Goal: Information Seeking & Learning: Learn about a topic

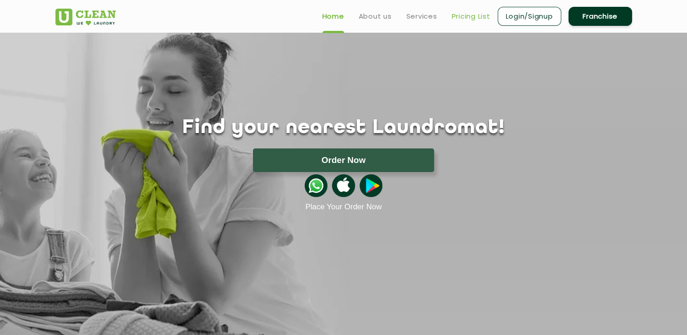
click at [469, 18] on link "Pricing List" at bounding box center [471, 16] width 39 height 11
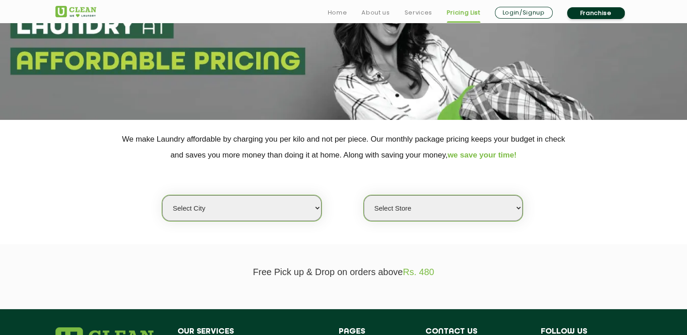
scroll to position [91, 0]
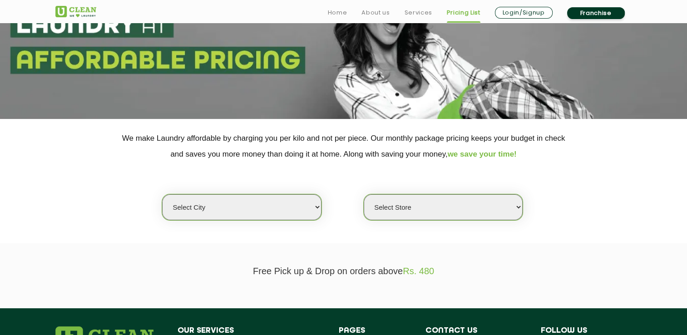
click at [320, 207] on select "Select city [GEOGRAPHIC_DATA] [GEOGRAPHIC_DATA] [GEOGRAPHIC_DATA] [GEOGRAPHIC_D…" at bounding box center [241, 207] width 159 height 26
select select "163"
click at [162, 194] on select "Select city [GEOGRAPHIC_DATA] [GEOGRAPHIC_DATA] [GEOGRAPHIC_DATA] [GEOGRAPHIC_D…" at bounding box center [241, 207] width 159 height 26
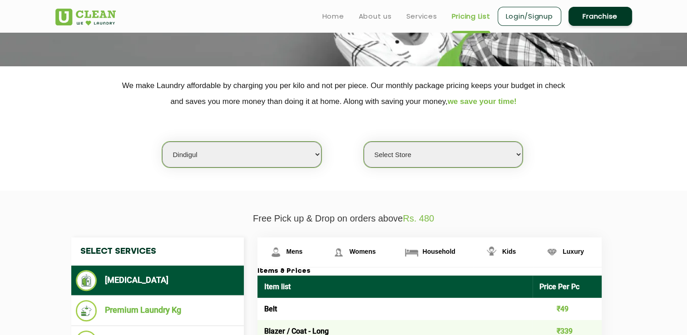
scroll to position [136, 0]
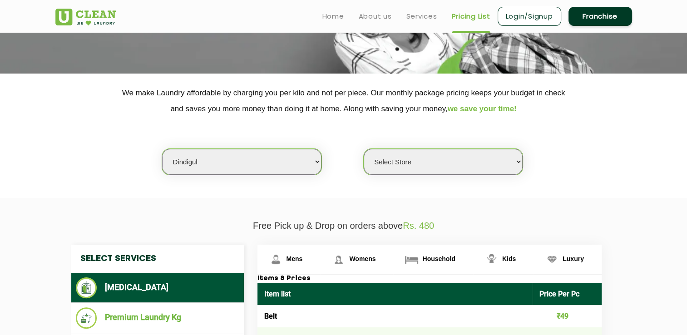
click at [516, 164] on select "Select Store UClean Dindigul" at bounding box center [443, 162] width 159 height 26
select select "494"
click at [364, 149] on select "Select Store UClean Dindigul" at bounding box center [443, 162] width 159 height 26
click at [320, 163] on select "Select city [GEOGRAPHIC_DATA] [GEOGRAPHIC_DATA] [GEOGRAPHIC_DATA] [GEOGRAPHIC_D…" at bounding box center [241, 162] width 159 height 26
select select "0"
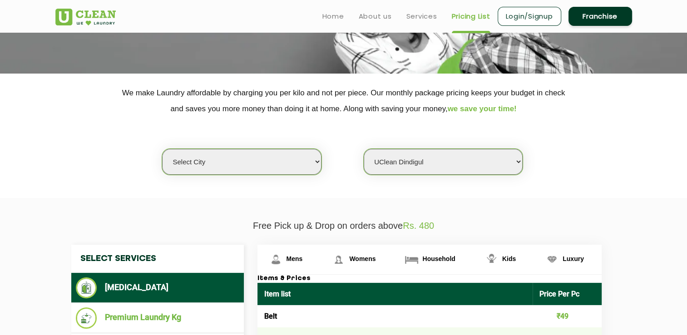
click at [162, 149] on select "Select city [GEOGRAPHIC_DATA] [GEOGRAPHIC_DATA] [GEOGRAPHIC_DATA] [GEOGRAPHIC_D…" at bounding box center [241, 162] width 159 height 26
select select "0"
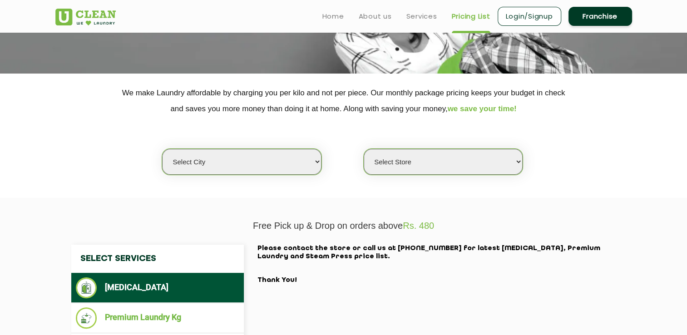
click at [500, 163] on select "Select Store" at bounding box center [443, 162] width 159 height 26
click at [521, 160] on select "Select Store" at bounding box center [443, 162] width 159 height 26
click at [364, 149] on select "Select Store" at bounding box center [443, 162] width 159 height 26
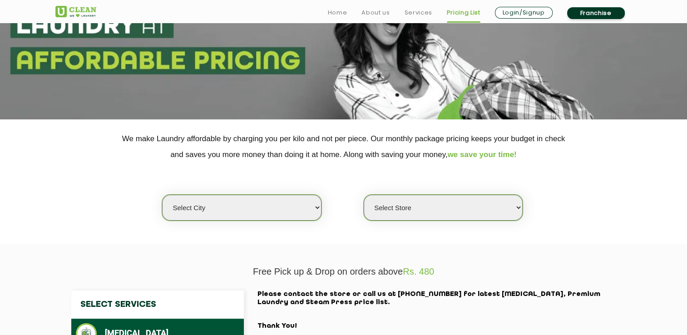
scroll to position [182, 0]
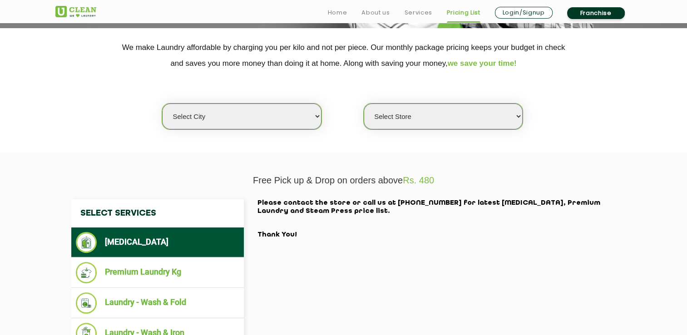
click at [315, 115] on select "Select city [GEOGRAPHIC_DATA] [GEOGRAPHIC_DATA] [GEOGRAPHIC_DATA] [GEOGRAPHIC_D…" at bounding box center [241, 117] width 159 height 26
select select "124"
click at [162, 104] on select "Select city [GEOGRAPHIC_DATA] [GEOGRAPHIC_DATA] [GEOGRAPHIC_DATA] [GEOGRAPHIC_D…" at bounding box center [241, 117] width 159 height 26
select select
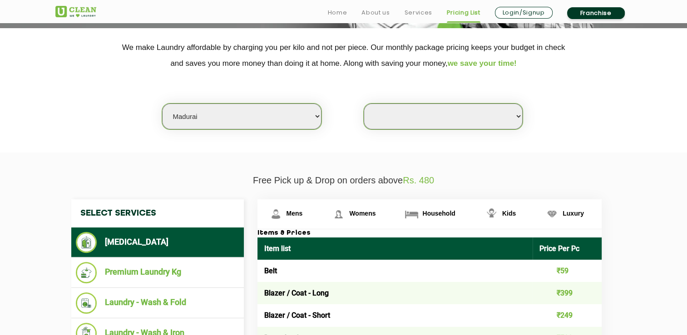
click at [511, 119] on select "Select Store [GEOGRAPHIC_DATA]" at bounding box center [443, 117] width 159 height 26
click at [318, 116] on select "Select city [GEOGRAPHIC_DATA] [GEOGRAPHIC_DATA] [GEOGRAPHIC_DATA] [GEOGRAPHIC_D…" at bounding box center [241, 117] width 159 height 26
click at [309, 123] on select "Select city [GEOGRAPHIC_DATA] [GEOGRAPHIC_DATA] [GEOGRAPHIC_DATA] [GEOGRAPHIC_D…" at bounding box center [241, 117] width 159 height 26
select select "173"
click at [162, 104] on select "Select city [GEOGRAPHIC_DATA] [GEOGRAPHIC_DATA] [GEOGRAPHIC_DATA] [GEOGRAPHIC_D…" at bounding box center [241, 117] width 159 height 26
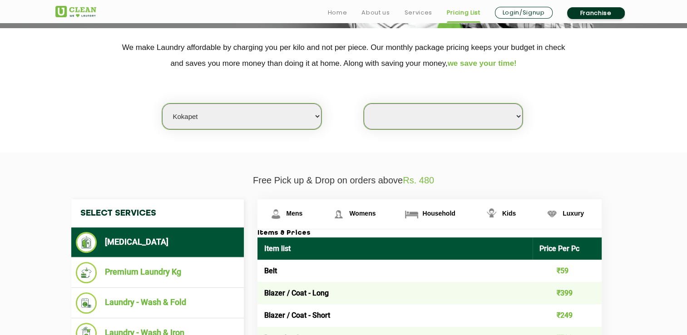
select select "0"
click at [504, 124] on select "Select Store" at bounding box center [443, 117] width 159 height 26
click at [518, 113] on select "Select Store" at bounding box center [443, 117] width 159 height 26
click at [263, 113] on select "Select city [GEOGRAPHIC_DATA] [GEOGRAPHIC_DATA] [GEOGRAPHIC_DATA] [GEOGRAPHIC_D…" at bounding box center [241, 117] width 159 height 26
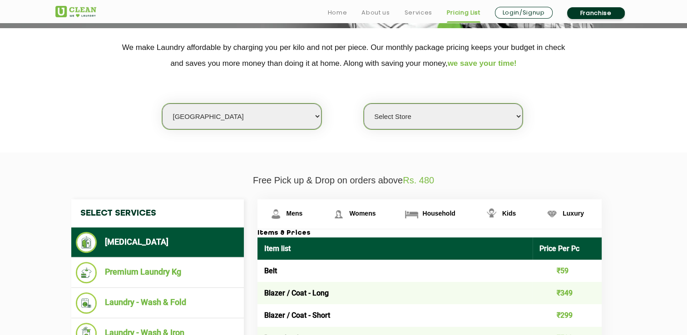
click at [162, 104] on select "Select city [GEOGRAPHIC_DATA] [GEOGRAPHIC_DATA] [GEOGRAPHIC_DATA] [GEOGRAPHIC_D…" at bounding box center [241, 117] width 159 height 26
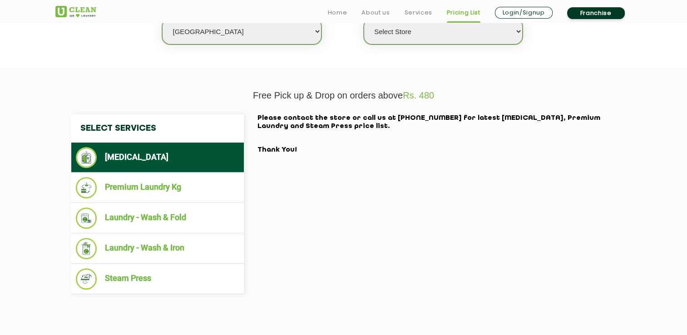
scroll to position [272, 0]
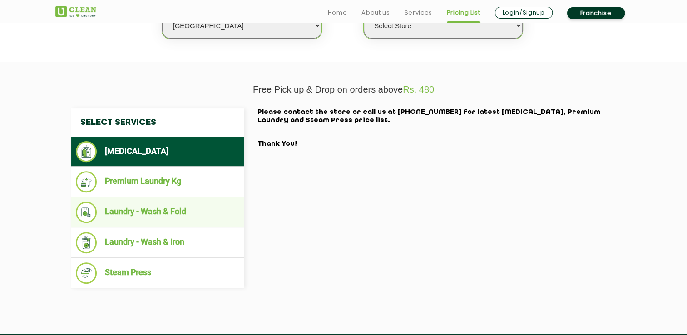
click at [158, 203] on li "Laundry - Wash & Fold" at bounding box center [157, 212] width 163 height 21
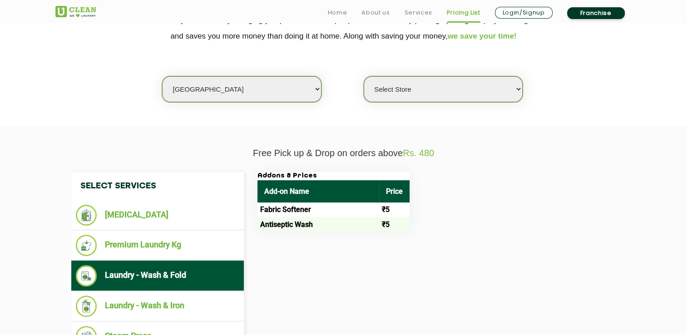
scroll to position [227, 0]
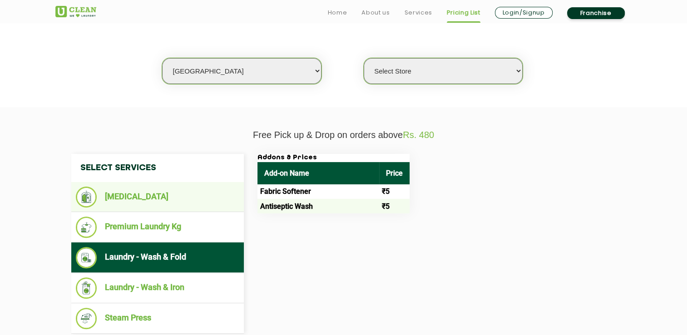
click at [160, 192] on li "[MEDICAL_DATA]" at bounding box center [157, 197] width 163 height 21
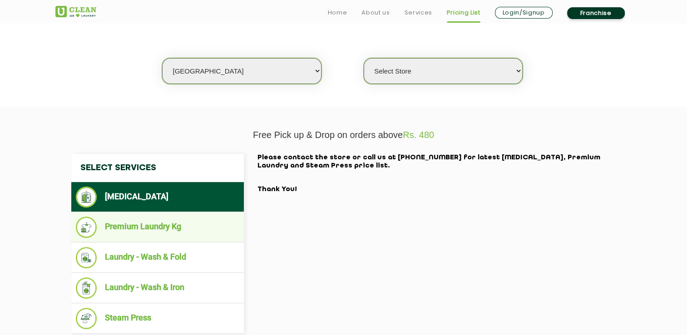
click at [171, 224] on li "Premium Laundry Kg" at bounding box center [157, 227] width 163 height 21
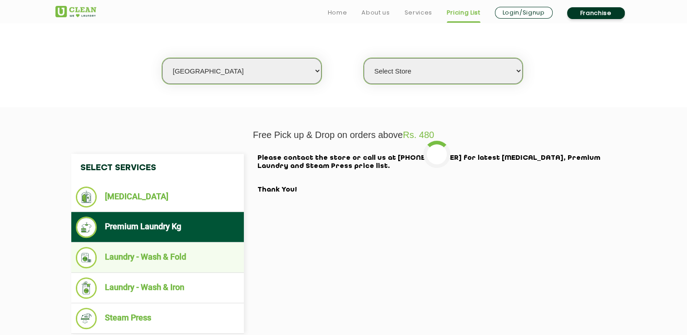
click at [182, 254] on li "Laundry - Wash & Fold" at bounding box center [157, 257] width 163 height 21
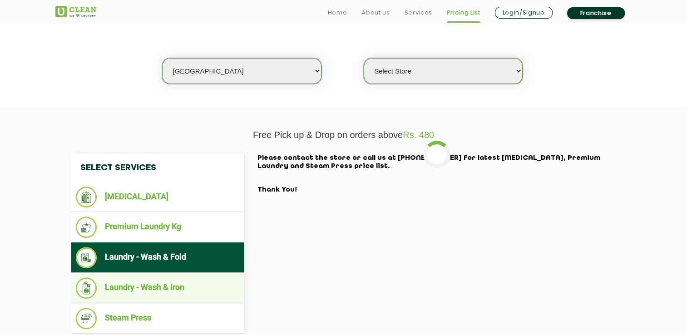
click at [195, 280] on li "Laundry - Wash & Iron" at bounding box center [157, 287] width 163 height 21
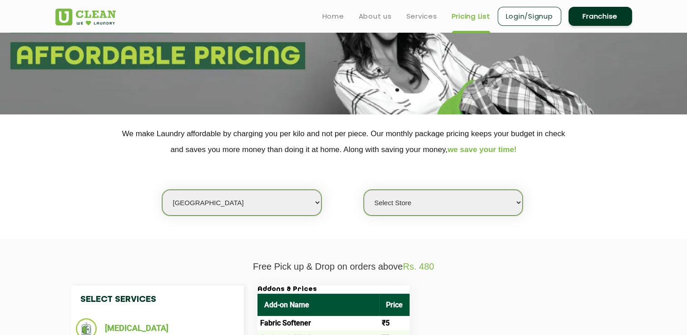
scroll to position [91, 0]
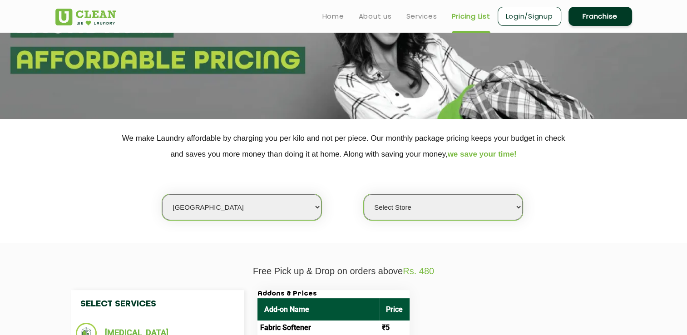
click at [311, 208] on select "Select city [GEOGRAPHIC_DATA] [GEOGRAPHIC_DATA] [GEOGRAPHIC_DATA] [GEOGRAPHIC_D…" at bounding box center [241, 207] width 159 height 26
click at [162, 194] on select "Select city [GEOGRAPHIC_DATA] [GEOGRAPHIC_DATA] [GEOGRAPHIC_DATA] [GEOGRAPHIC_D…" at bounding box center [241, 207] width 159 height 26
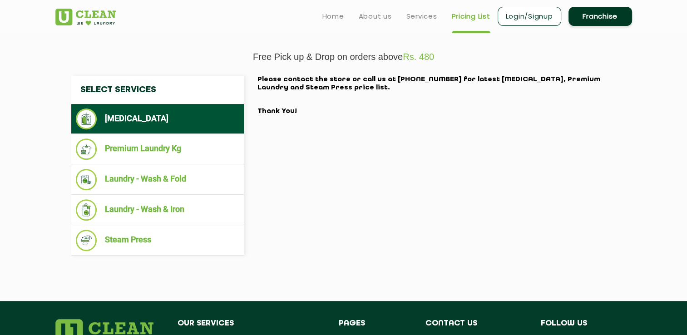
scroll to position [272, 0]
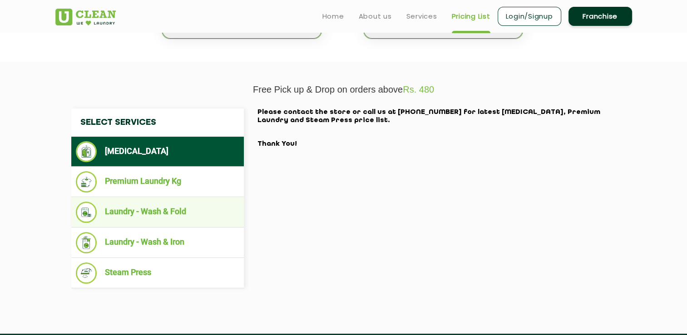
click at [160, 197] on ul "Laundry - Wash & Fold" at bounding box center [157, 212] width 173 height 30
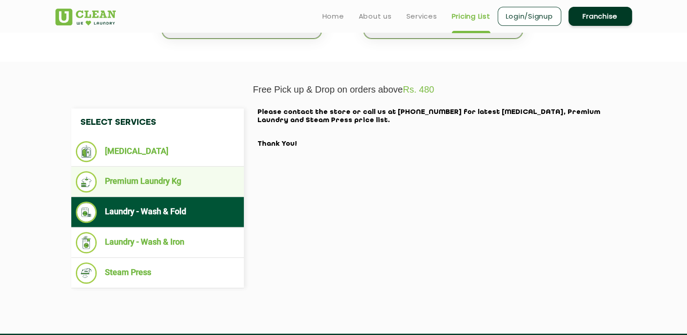
click at [161, 183] on li "Premium Laundry Kg" at bounding box center [157, 181] width 163 height 21
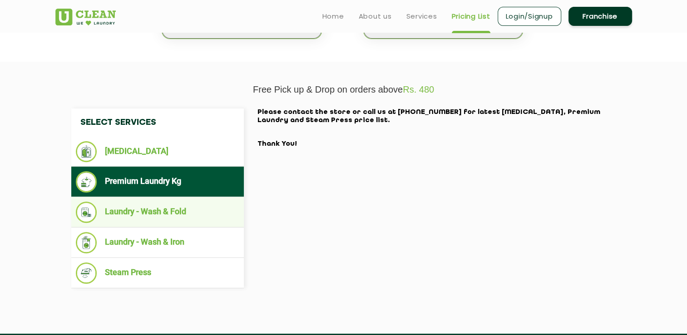
click at [162, 209] on li "Laundry - Wash & Fold" at bounding box center [157, 212] width 163 height 21
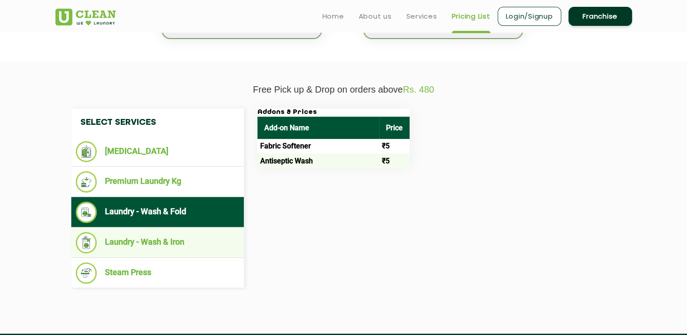
click at [176, 240] on li "Laundry - Wash & Iron" at bounding box center [157, 242] width 163 height 21
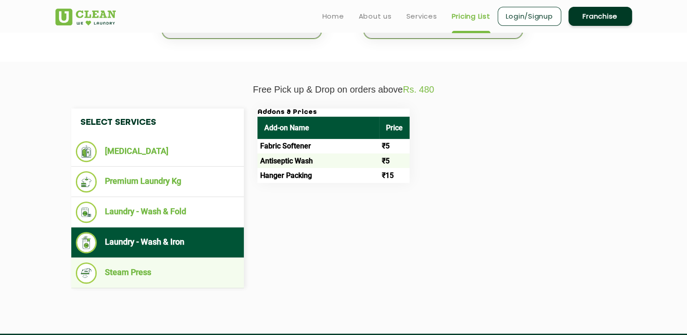
click at [163, 268] on li "Steam Press" at bounding box center [157, 272] width 163 height 21
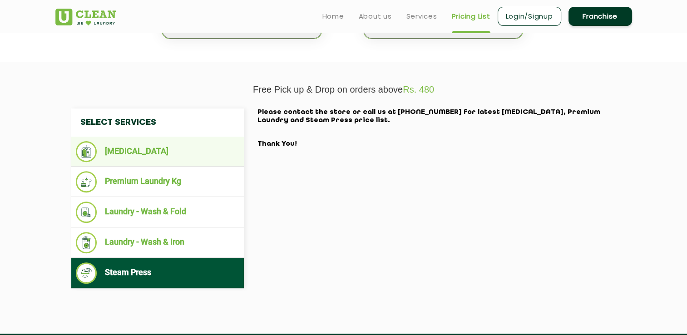
click at [145, 161] on li "[MEDICAL_DATA]" at bounding box center [157, 151] width 163 height 21
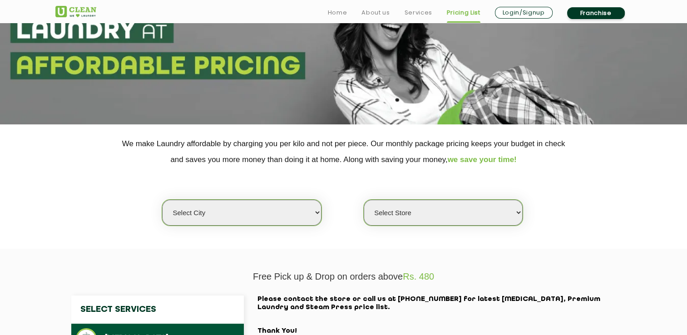
scroll to position [182, 0]
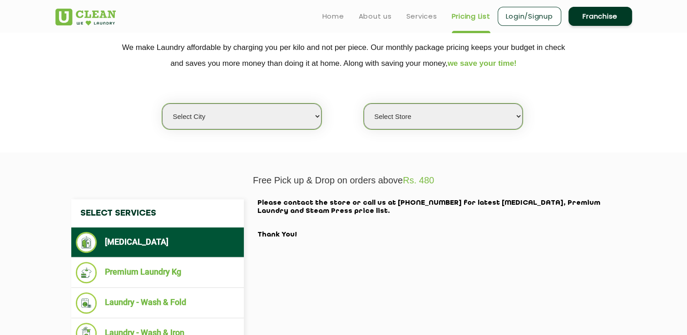
click at [510, 121] on select "Select Store" at bounding box center [443, 117] width 159 height 26
click at [305, 128] on select "Select city [GEOGRAPHIC_DATA] [GEOGRAPHIC_DATA] [GEOGRAPHIC_DATA] [GEOGRAPHIC_D…" at bounding box center [241, 117] width 159 height 26
select select "40"
click at [162, 104] on select "Select city [GEOGRAPHIC_DATA] [GEOGRAPHIC_DATA] [GEOGRAPHIC_DATA] [GEOGRAPHIC_D…" at bounding box center [241, 117] width 159 height 26
select select
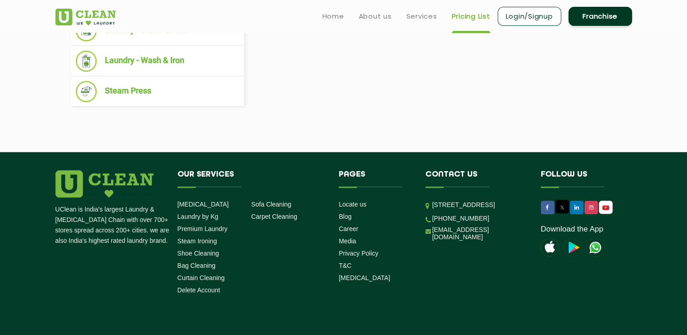
scroll to position [227, 0]
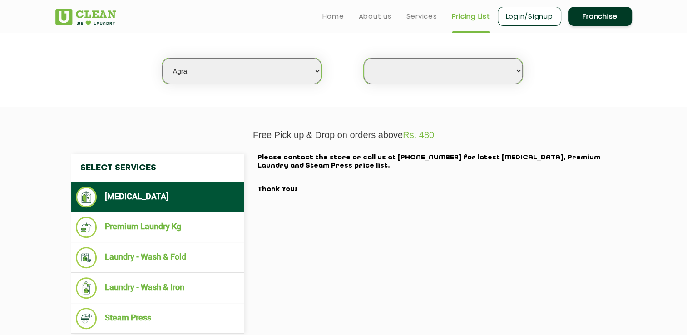
click at [270, 232] on div "Select Services [MEDICAL_DATA] Premium Laundry Kg Laundry - Wash & Fold Laundry…" at bounding box center [343, 244] width 559 height 180
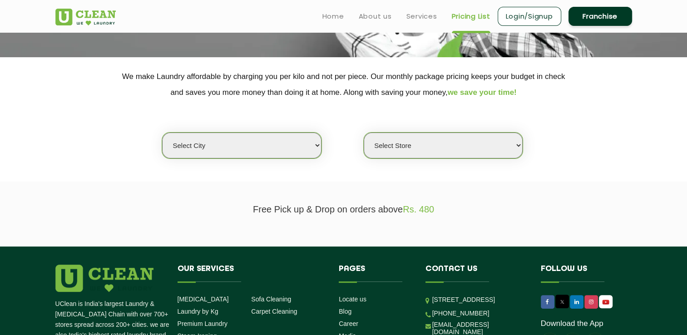
scroll to position [145, 0]
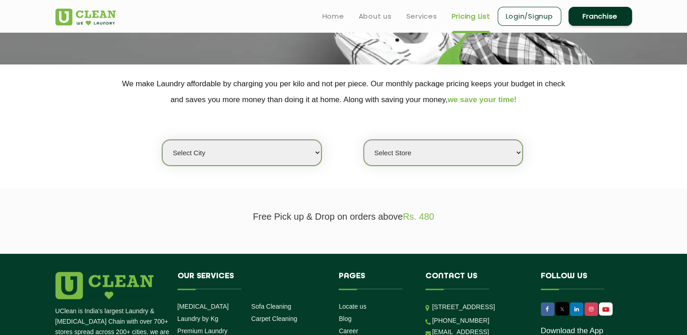
click at [313, 151] on select "Select city [GEOGRAPHIC_DATA] [GEOGRAPHIC_DATA] [GEOGRAPHIC_DATA] [GEOGRAPHIC_D…" at bounding box center [241, 153] width 159 height 26
select select "129"
click at [162, 140] on select "Select city [GEOGRAPHIC_DATA] [GEOGRAPHIC_DATA] [GEOGRAPHIC_DATA] [GEOGRAPHIC_D…" at bounding box center [241, 153] width 159 height 26
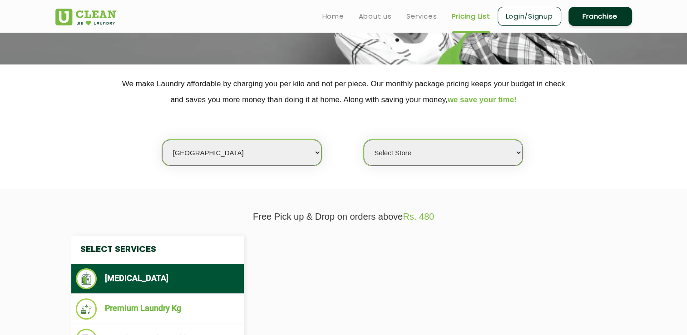
select select "0"
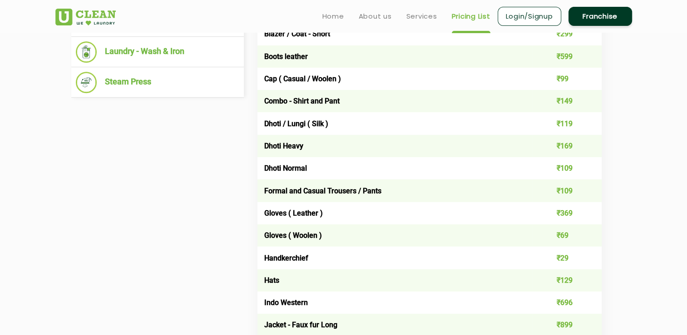
scroll to position [236, 0]
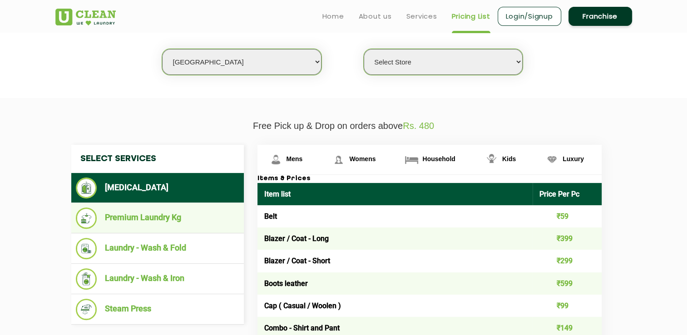
click at [189, 218] on li "Premium Laundry Kg" at bounding box center [157, 218] width 163 height 21
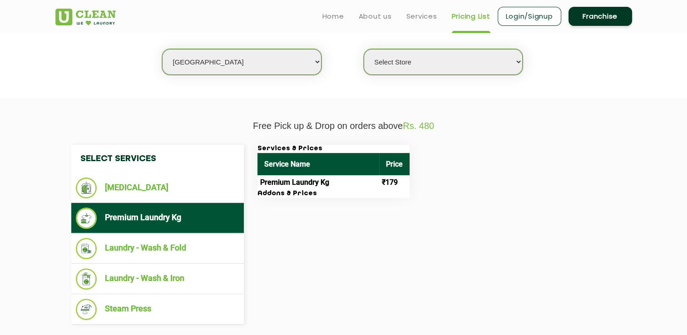
click at [313, 64] on select "Select city [GEOGRAPHIC_DATA] [GEOGRAPHIC_DATA] [GEOGRAPHIC_DATA] [GEOGRAPHIC_D…" at bounding box center [241, 62] width 159 height 26
select select "12"
click at [162, 49] on select "Select city [GEOGRAPHIC_DATA] [GEOGRAPHIC_DATA] [GEOGRAPHIC_DATA] [GEOGRAPHIC_D…" at bounding box center [241, 62] width 159 height 26
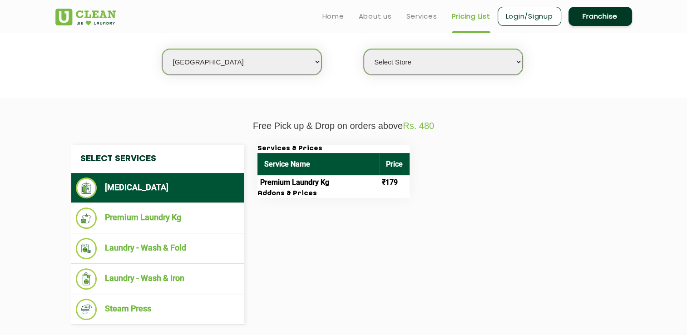
select select "0"
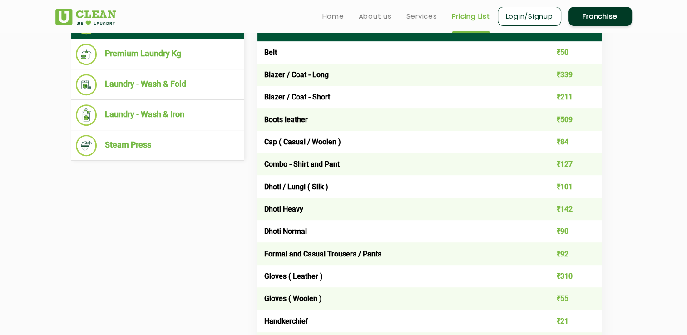
scroll to position [248, 0]
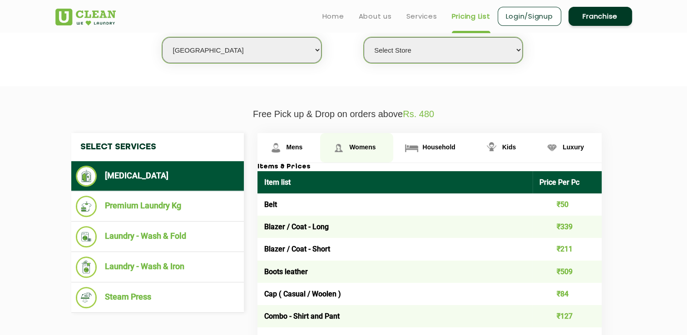
click at [353, 144] on span "Womens" at bounding box center [362, 146] width 26 height 7
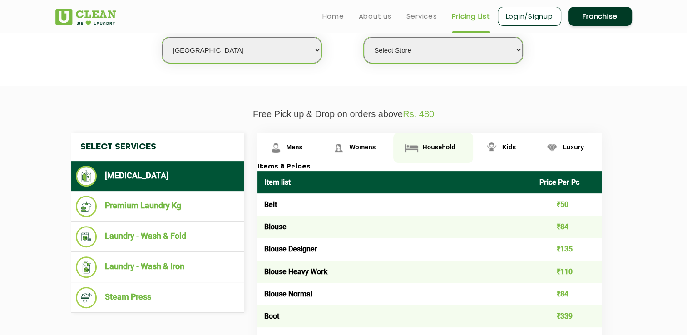
click at [422, 143] on span "Household" at bounding box center [438, 146] width 33 height 7
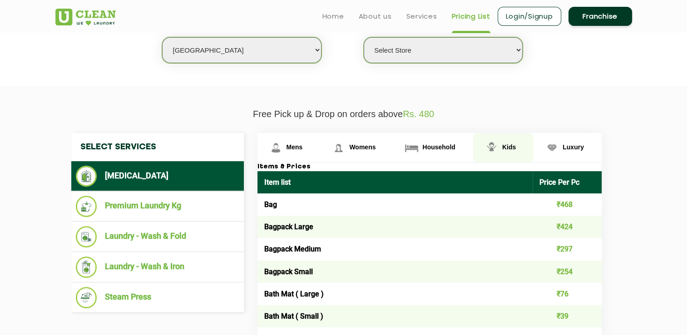
click at [512, 143] on span "Kids" at bounding box center [509, 146] width 14 height 7
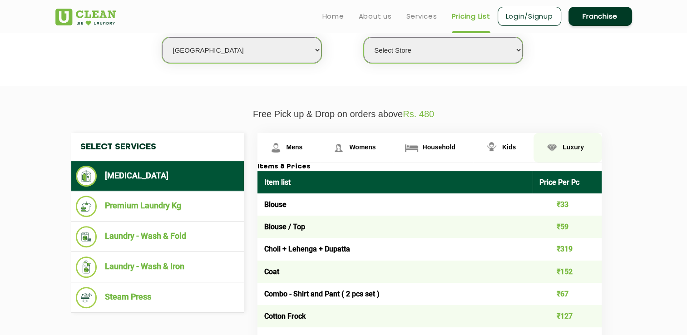
click at [568, 143] on span "Luxury" at bounding box center [573, 146] width 21 height 7
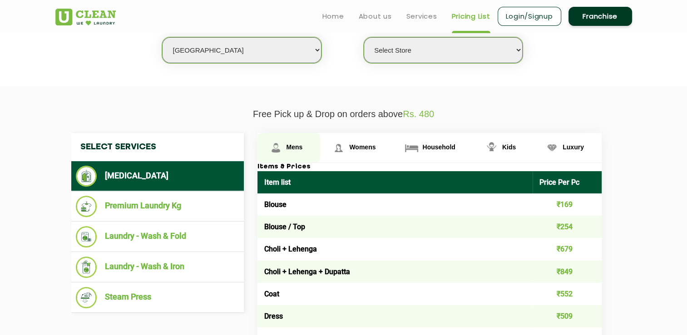
click at [290, 141] on link "Mens" at bounding box center [288, 148] width 63 height 30
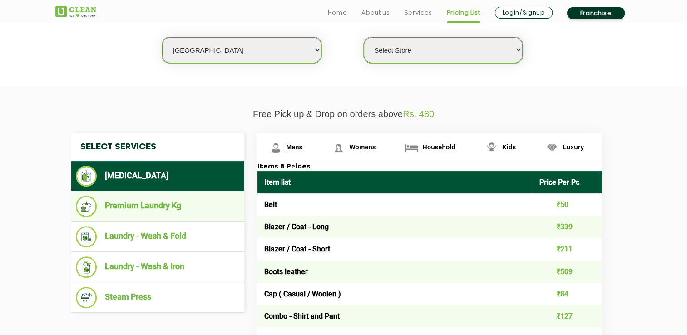
click at [183, 208] on li "Premium Laundry Kg" at bounding box center [157, 206] width 163 height 21
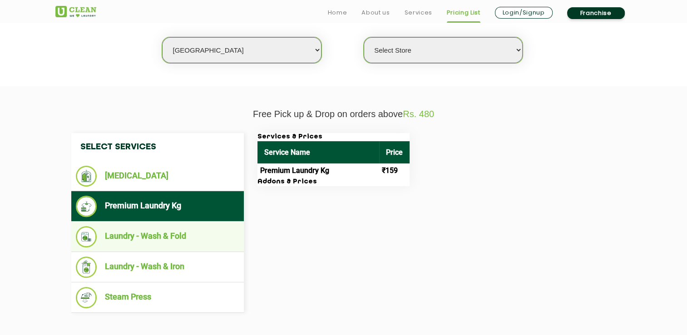
click at [168, 231] on li "Laundry - Wash & Fold" at bounding box center [157, 236] width 163 height 21
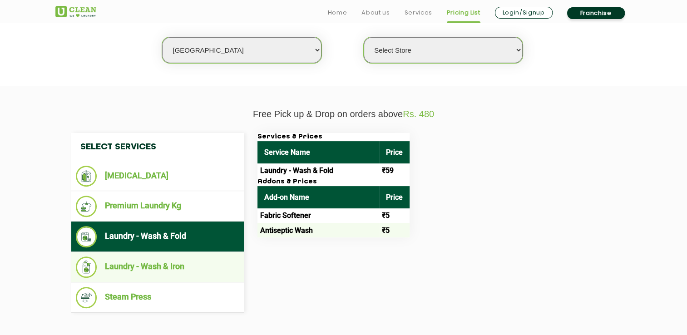
click at [160, 270] on li "Laundry - Wash & Iron" at bounding box center [157, 267] width 163 height 21
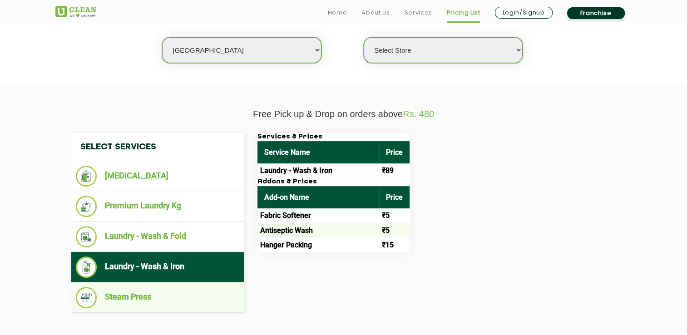
click at [154, 300] on li "Steam Press" at bounding box center [157, 297] width 163 height 21
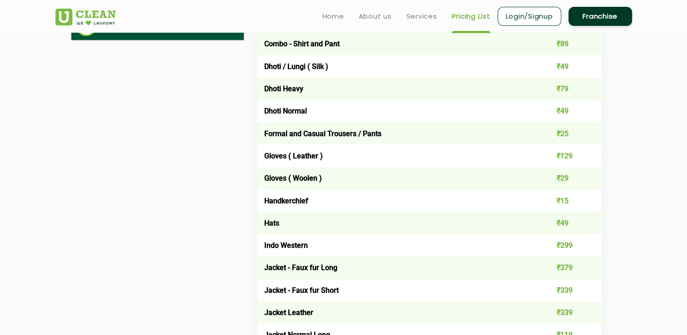
scroll to position [293, 0]
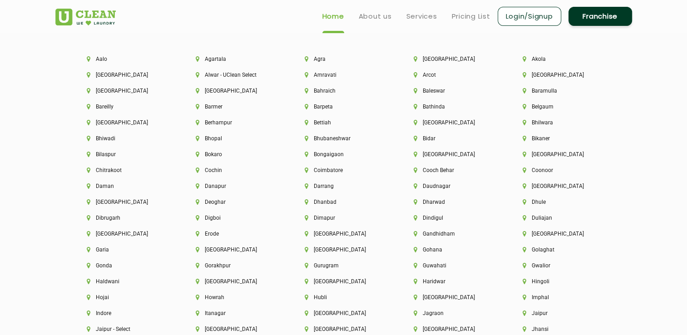
scroll to position [1960, 0]
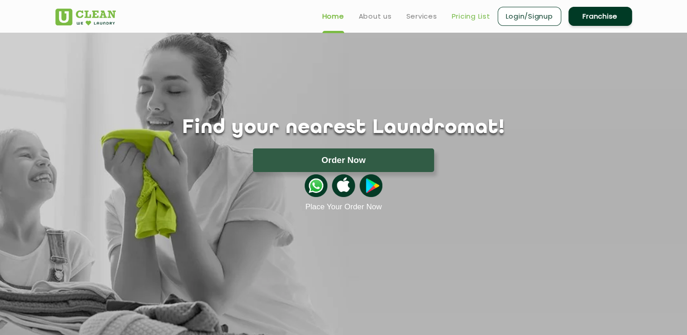
click at [467, 18] on link "Pricing List" at bounding box center [471, 16] width 39 height 11
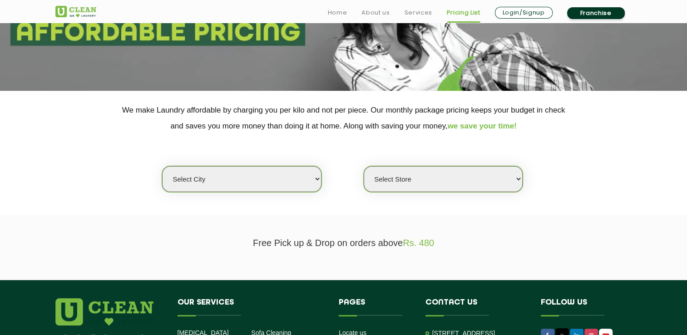
scroll to position [272, 0]
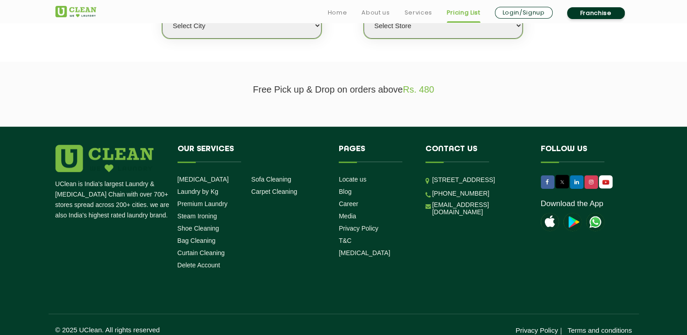
click at [294, 35] on select "Select city [GEOGRAPHIC_DATA] [GEOGRAPHIC_DATA] [GEOGRAPHIC_DATA] [GEOGRAPHIC_D…" at bounding box center [241, 26] width 159 height 26
select select "172"
click at [162, 13] on select "Select city [GEOGRAPHIC_DATA] [GEOGRAPHIC_DATA] [GEOGRAPHIC_DATA] [GEOGRAPHIC_D…" at bounding box center [241, 26] width 159 height 26
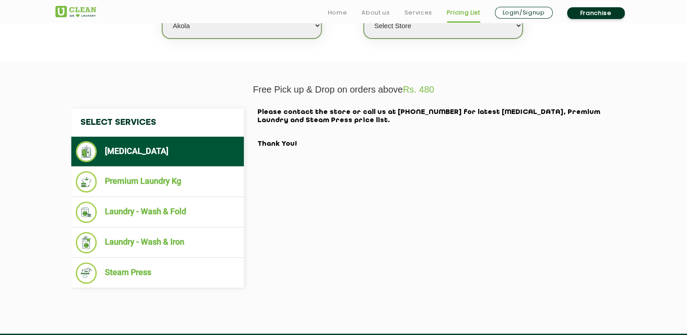
click at [468, 27] on select "Select Store UClean Akola" at bounding box center [443, 26] width 159 height 26
select select "507"
click at [364, 13] on select "Select Store UClean Akola" at bounding box center [443, 26] width 159 height 26
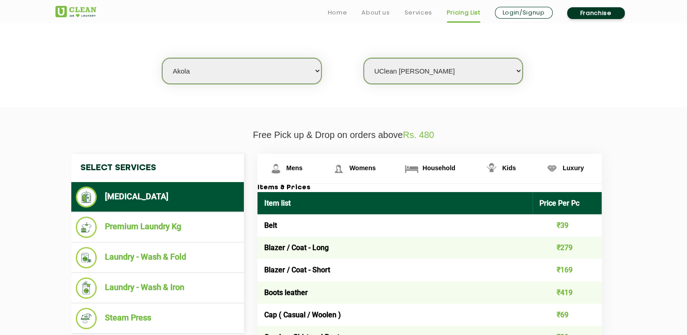
scroll to position [318, 0]
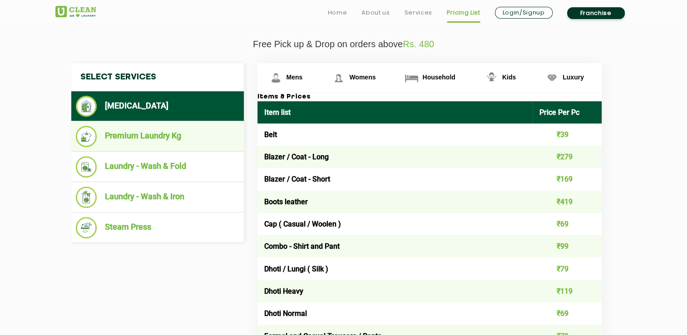
click at [131, 136] on li "Premium Laundry Kg" at bounding box center [157, 136] width 163 height 21
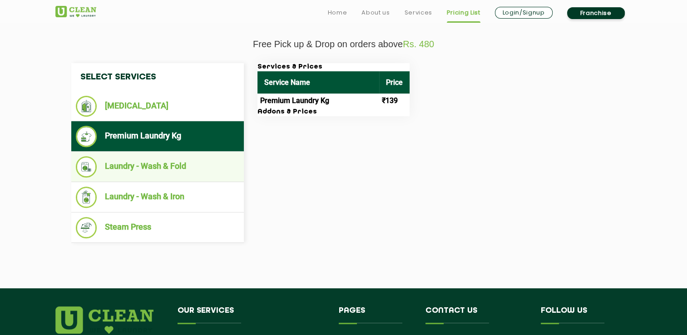
click at [145, 170] on li "Laundry - Wash & Fold" at bounding box center [157, 166] width 163 height 21
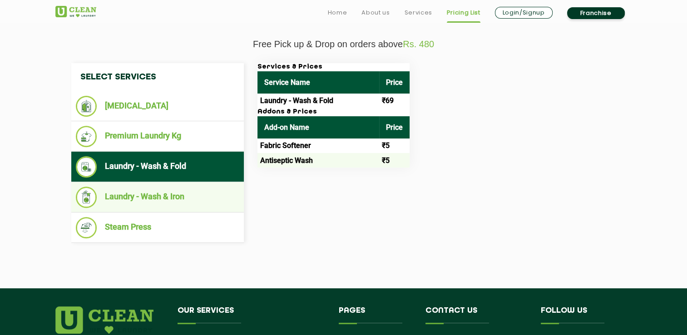
click at [187, 197] on li "Laundry - Wash & Iron" at bounding box center [157, 197] width 163 height 21
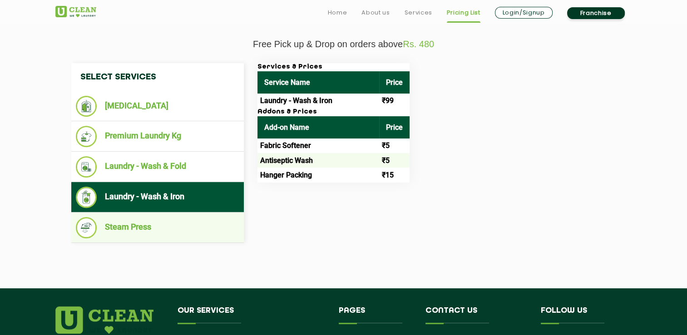
click at [173, 233] on li "Steam Press" at bounding box center [157, 227] width 163 height 21
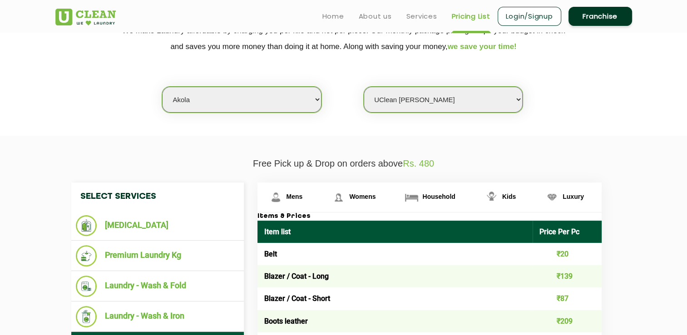
scroll to position [182, 0]
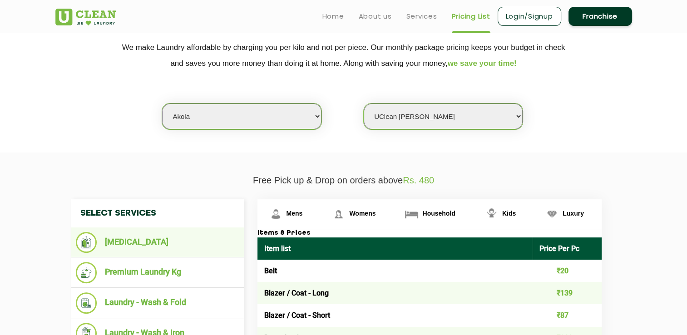
click at [148, 248] on li "[MEDICAL_DATA]" at bounding box center [157, 242] width 163 height 21
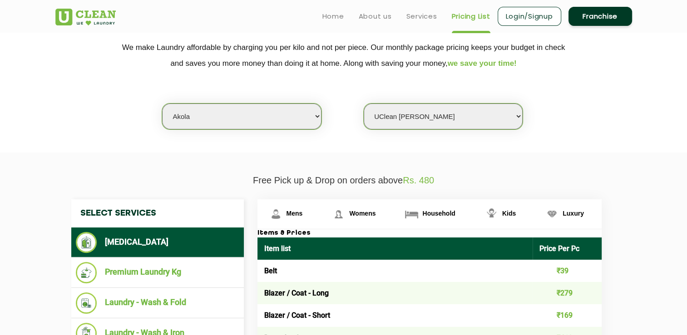
click at [225, 114] on select "Select city [GEOGRAPHIC_DATA] [GEOGRAPHIC_DATA] [GEOGRAPHIC_DATA] [GEOGRAPHIC_D…" at bounding box center [241, 117] width 159 height 26
select select "15"
click at [162, 104] on select "Select city [GEOGRAPHIC_DATA] [GEOGRAPHIC_DATA] [GEOGRAPHIC_DATA] [GEOGRAPHIC_D…" at bounding box center [241, 117] width 159 height 26
click at [451, 128] on select "Select Store UClean Bareilly" at bounding box center [443, 117] width 159 height 26
select select "32"
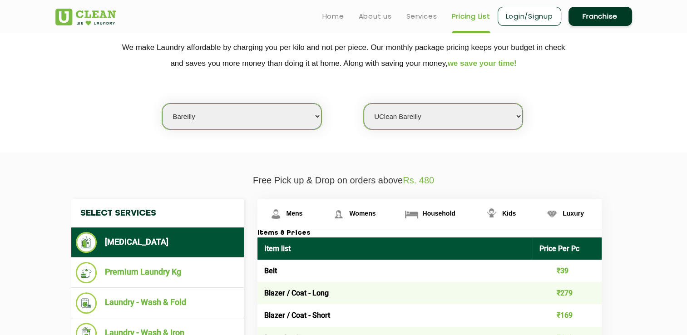
click at [364, 104] on select "Select Store UClean Bareilly" at bounding box center [443, 117] width 159 height 26
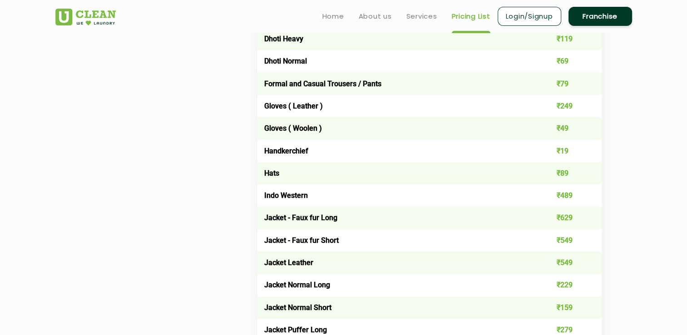
scroll to position [475, 0]
